Goal: Use online tool/utility: Utilize a website feature to perform a specific function

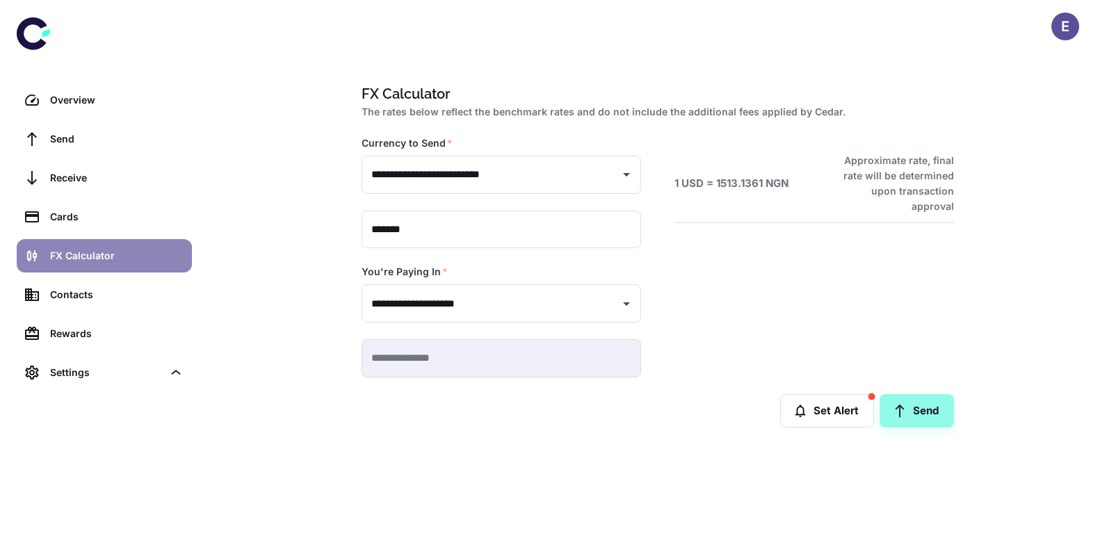
click at [131, 256] on div "FX Calculator" at bounding box center [117, 255] width 134 height 15
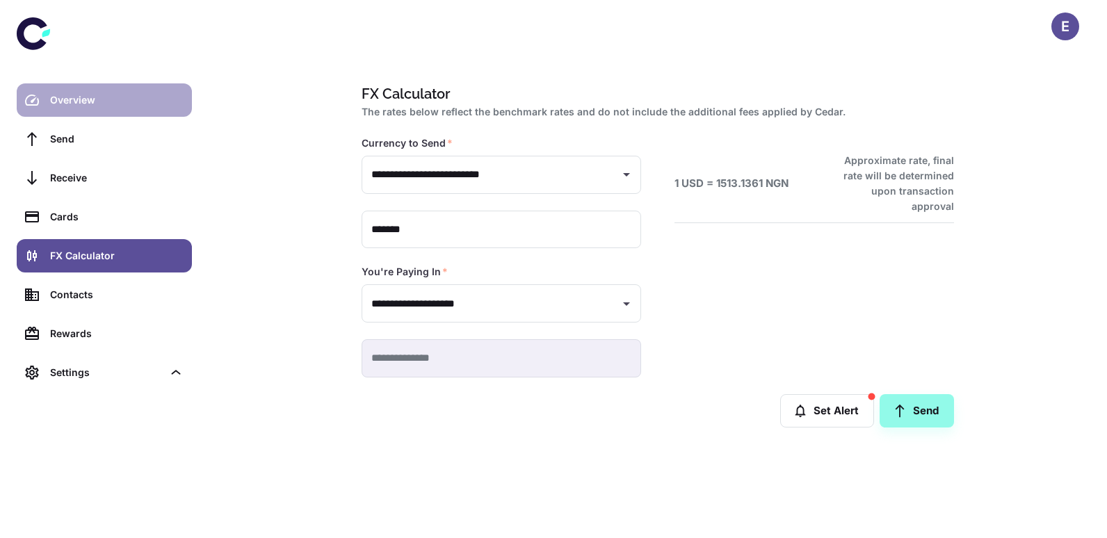
click at [76, 83] on div "Overview Send Receive Cards FX Calculator Contacts Rewards Settings" at bounding box center [104, 269] width 209 height 538
click at [74, 97] on div "Overview" at bounding box center [117, 100] width 134 height 15
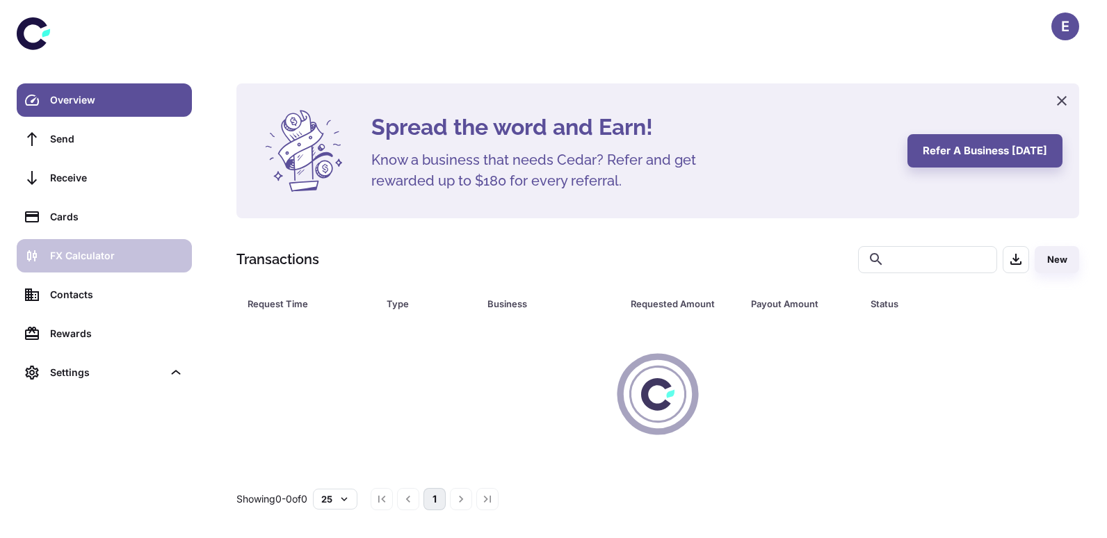
click at [110, 252] on div "FX Calculator" at bounding box center [117, 255] width 134 height 15
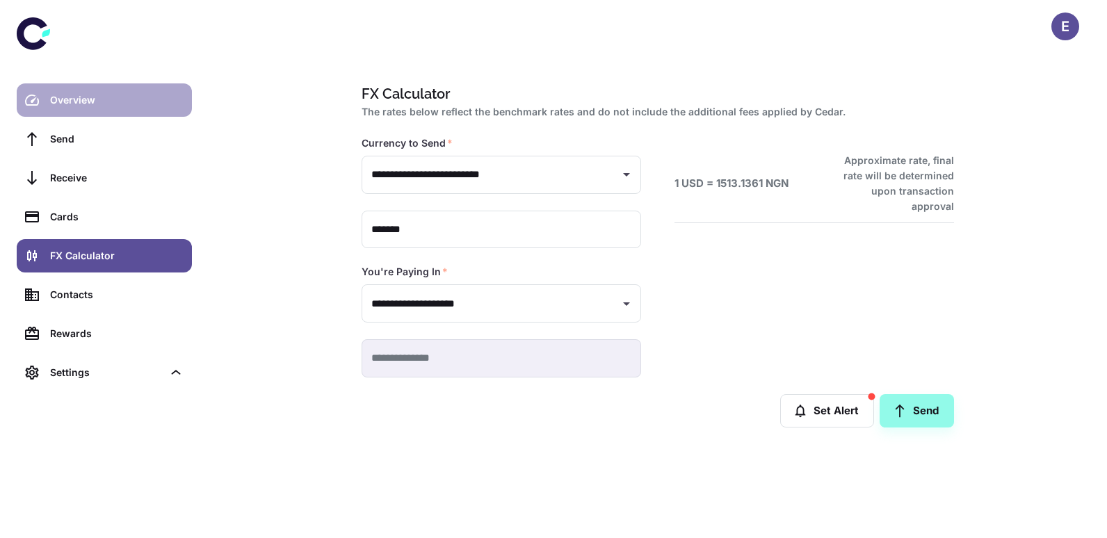
click at [90, 95] on div "Overview" at bounding box center [117, 100] width 134 height 15
